Goal: Information Seeking & Learning: Learn about a topic

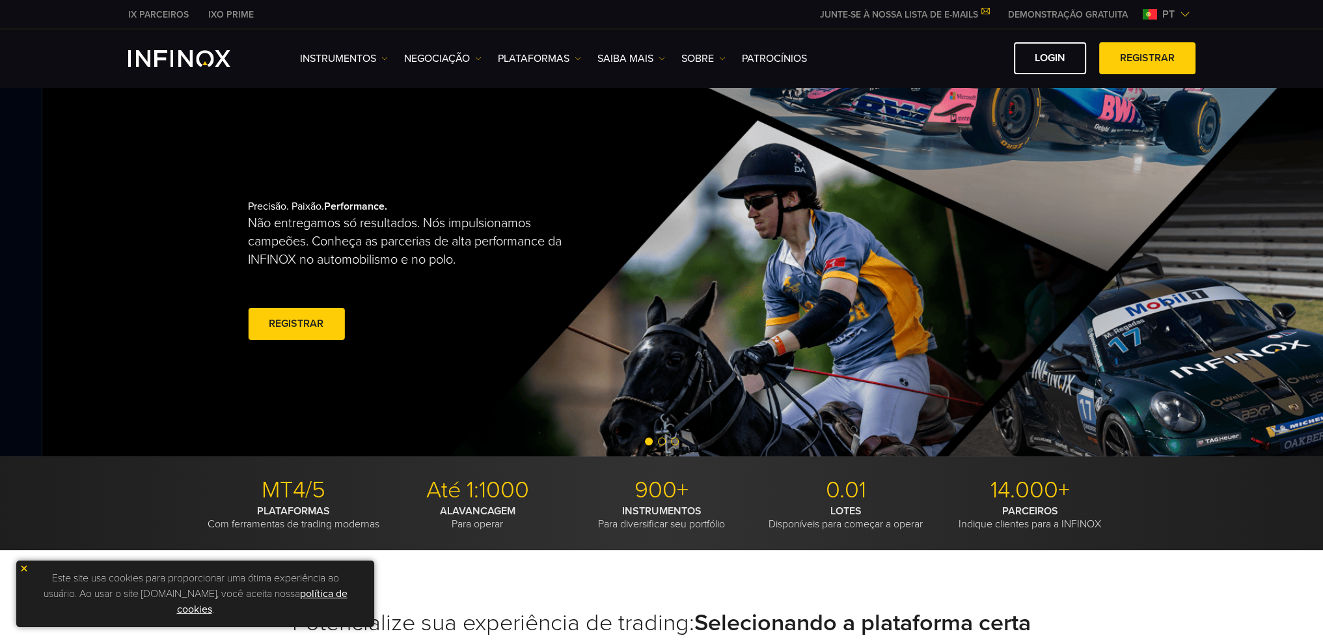
click at [317, 234] on p "Não entregamos só resultados. Nós impulsionamos campeões. Conheça as parcerias …" at bounding box center [412, 241] width 328 height 55
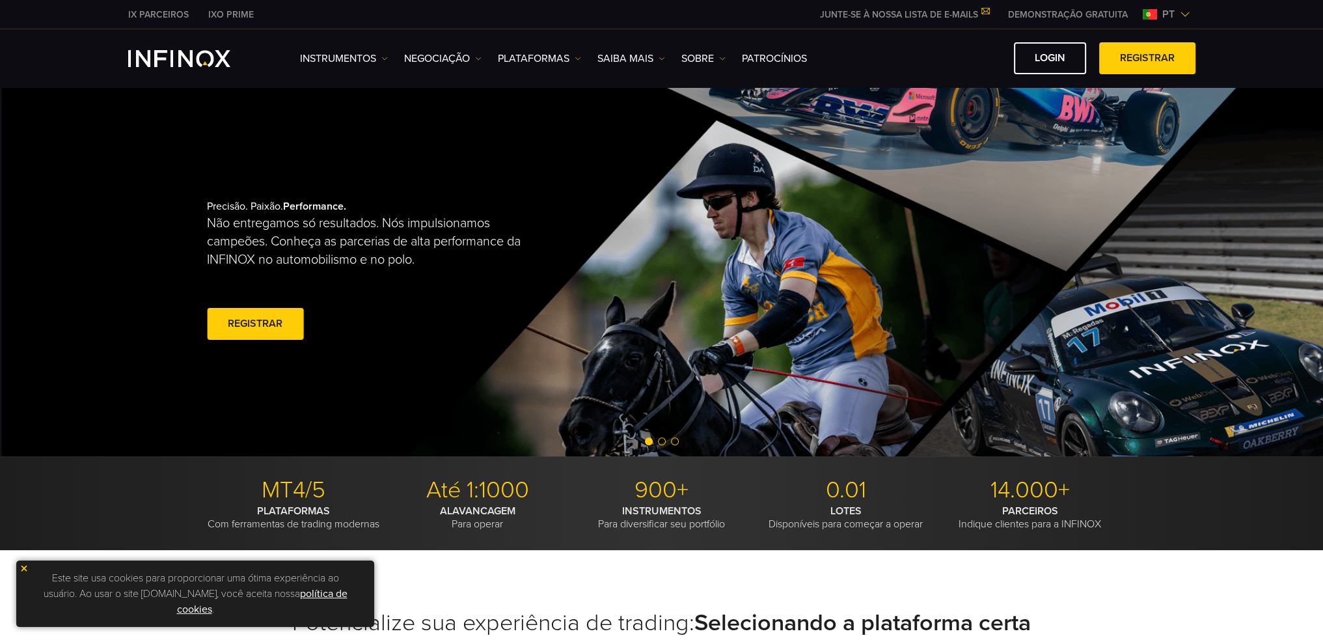
click at [332, 262] on p "Não entregamos só resultados. Nós impulsionamos campeões. Conheça as parcerias …" at bounding box center [371, 241] width 328 height 55
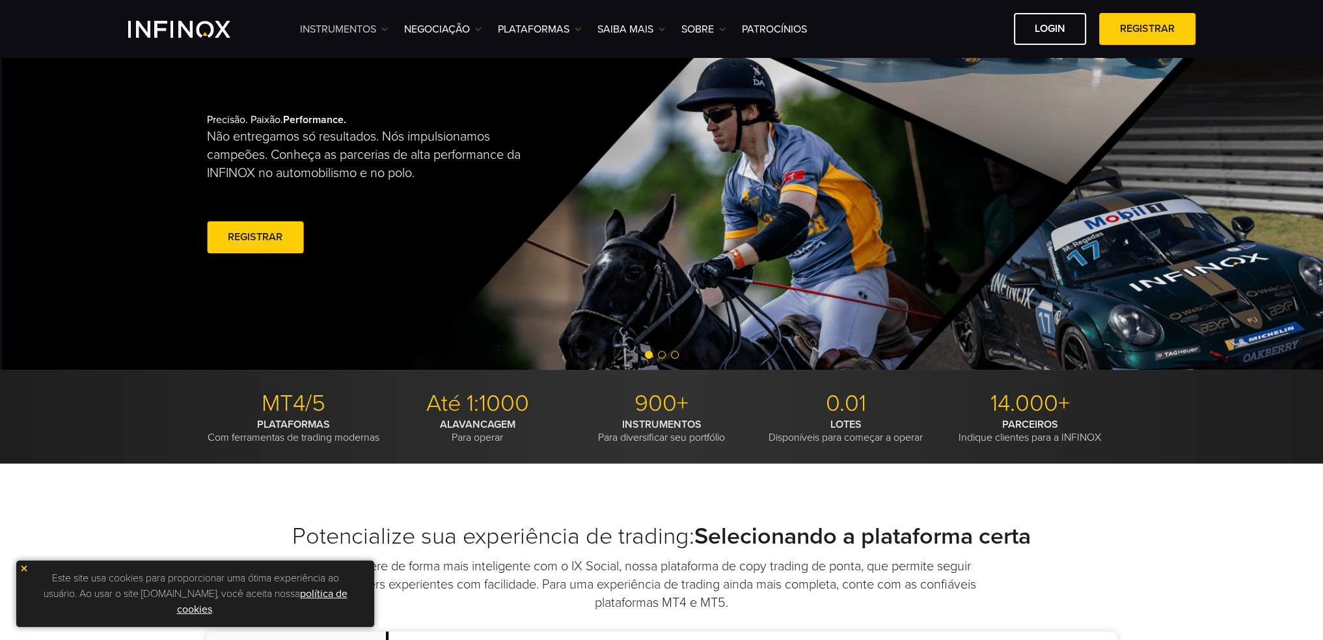
click at [362, 28] on link "Instrumentos" at bounding box center [344, 29] width 88 height 16
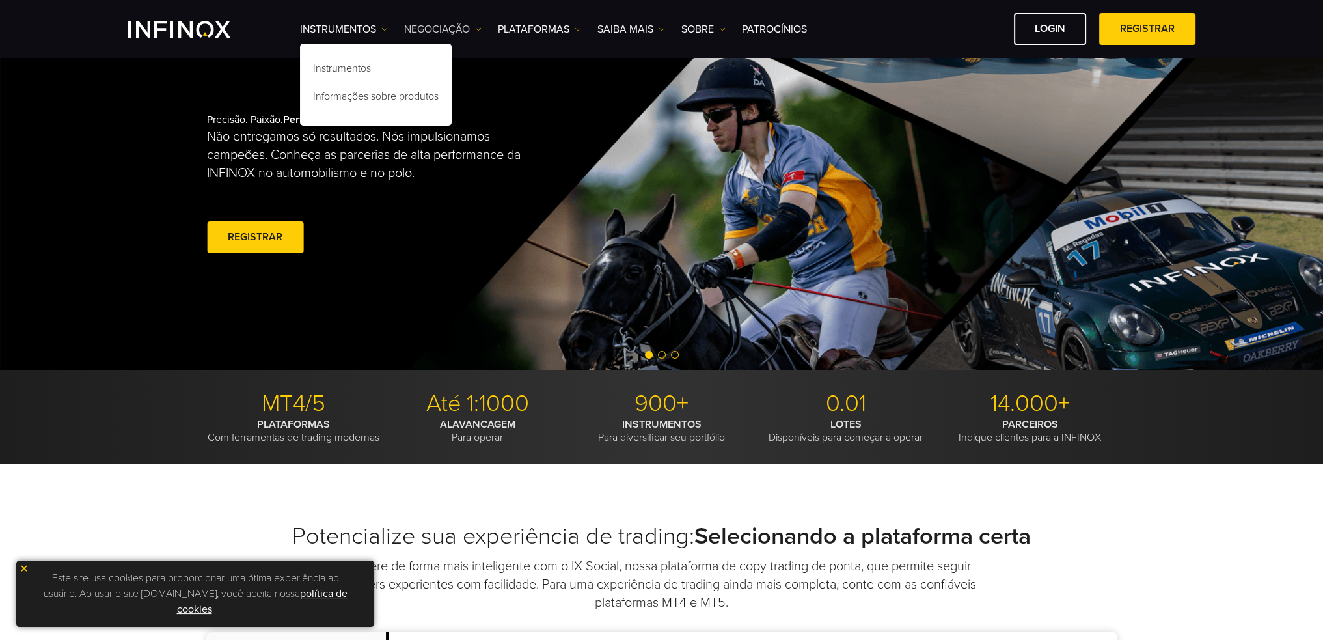
click at [441, 28] on link "NEGOCIAÇÃO" at bounding box center [442, 29] width 77 height 16
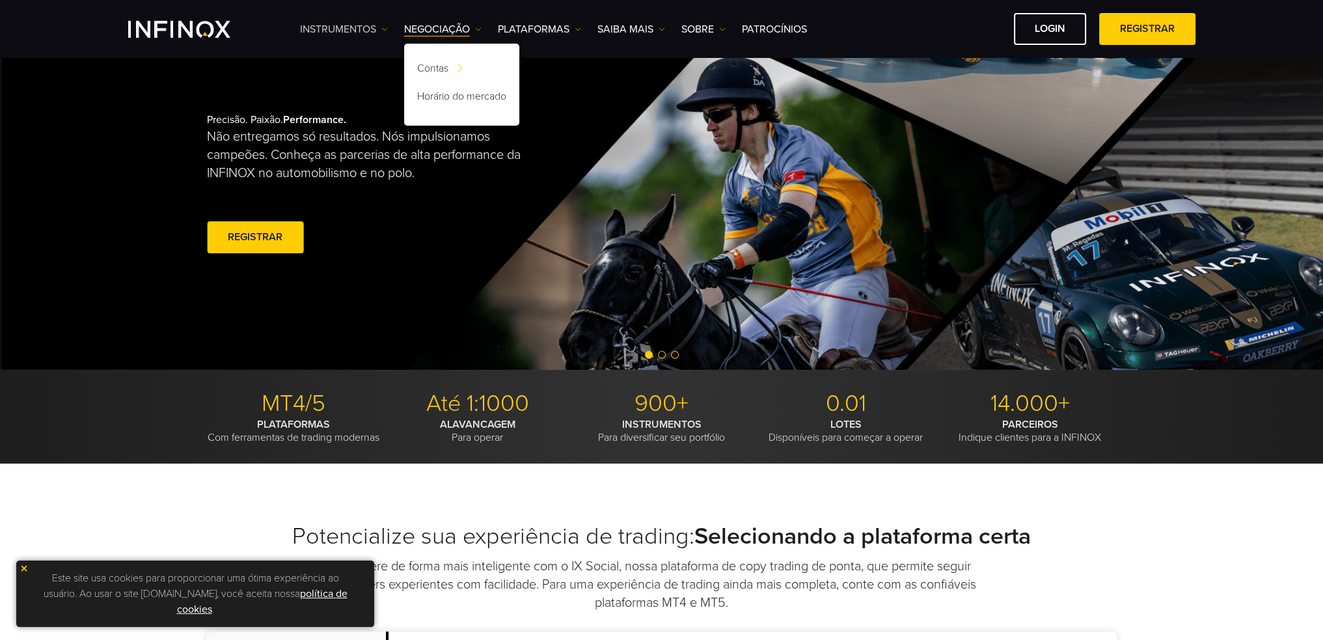
click at [362, 25] on link "Instrumentos" at bounding box center [344, 29] width 88 height 16
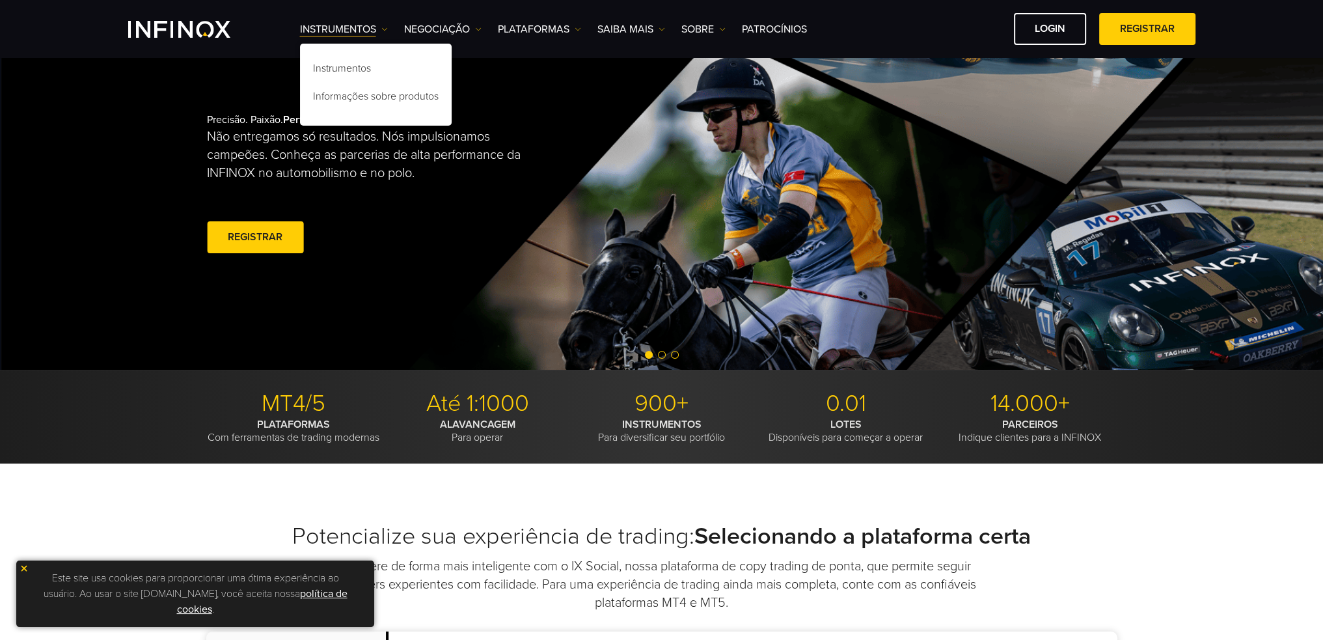
click at [352, 55] on div "Instrumentos Informações sobre produtos" at bounding box center [376, 85] width 152 height 82
click at [352, 61] on link "Instrumentos" at bounding box center [376, 71] width 152 height 28
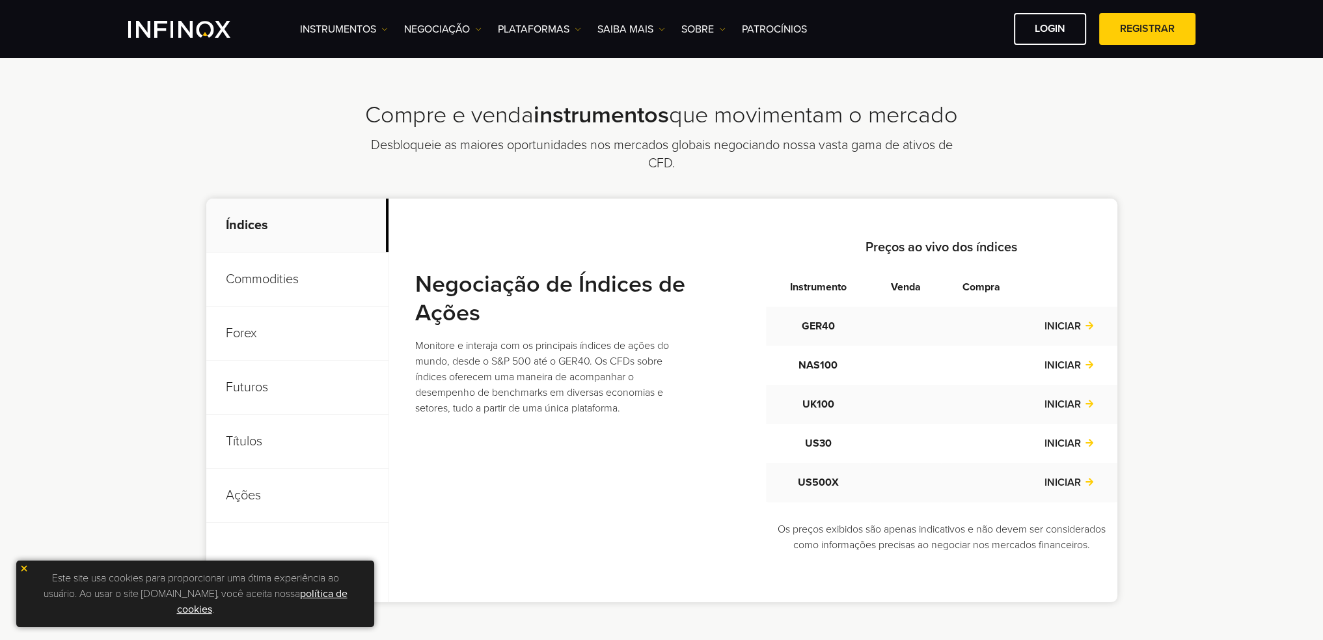
scroll to position [455, 0]
